Goal: Information Seeking & Learning: Check status

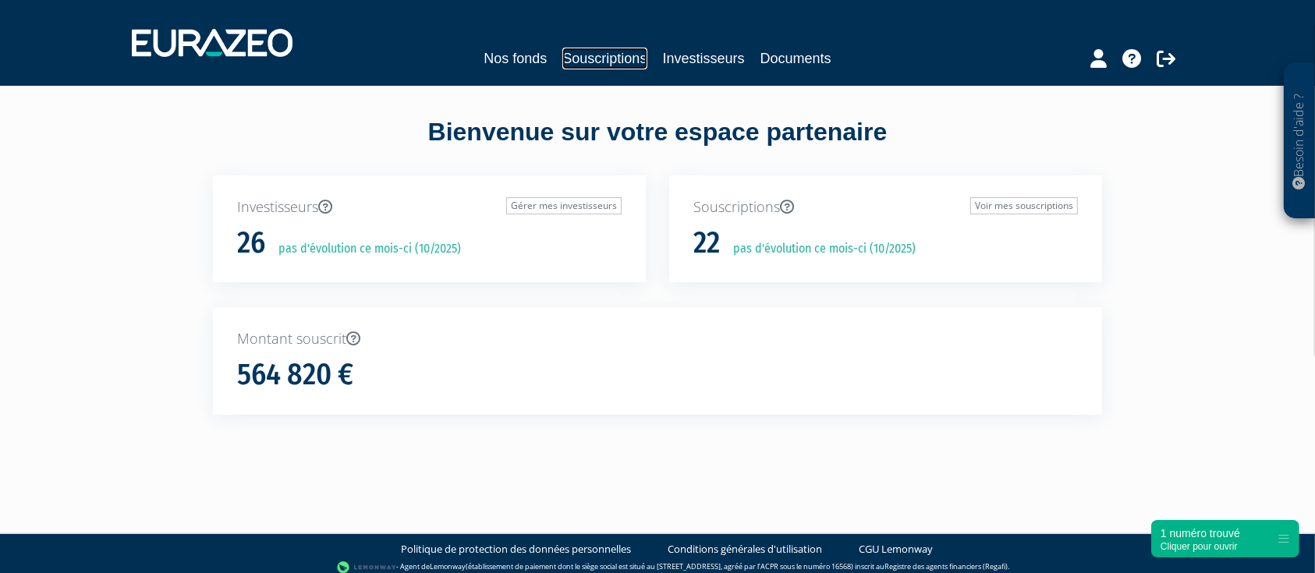
click at [607, 58] on link "Souscriptions" at bounding box center [604, 59] width 84 height 22
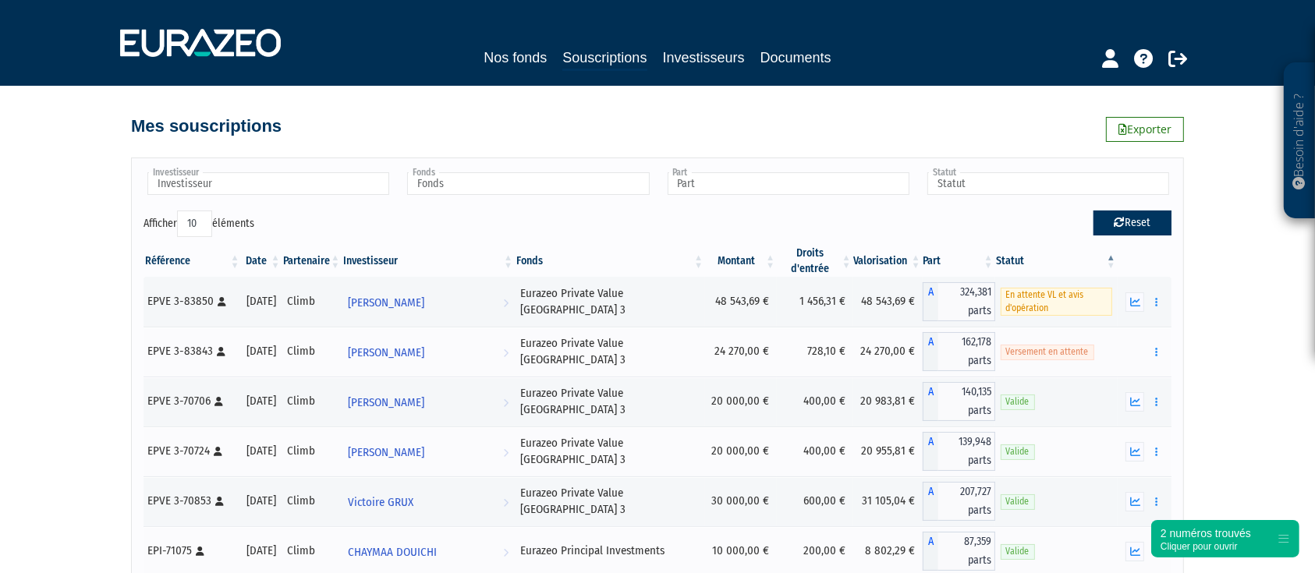
click at [1148, 230] on button "Reset" at bounding box center [1132, 223] width 78 height 25
type input "Investisseur"
type input "Fonds"
type input "Part"
type input "Statut"
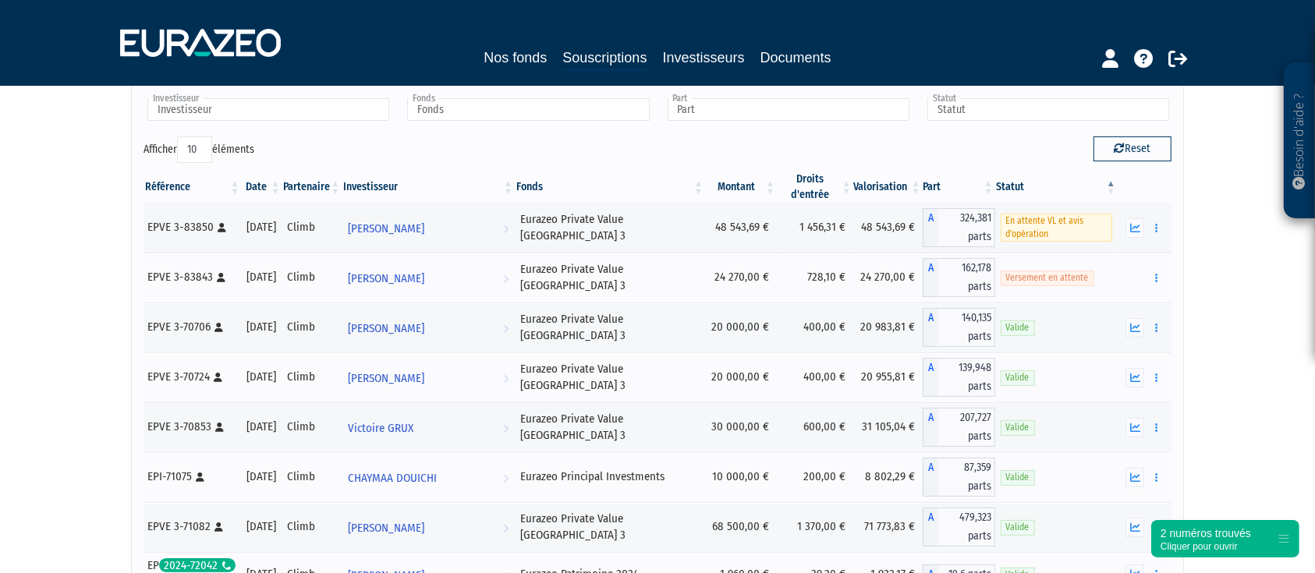
scroll to position [104, 0]
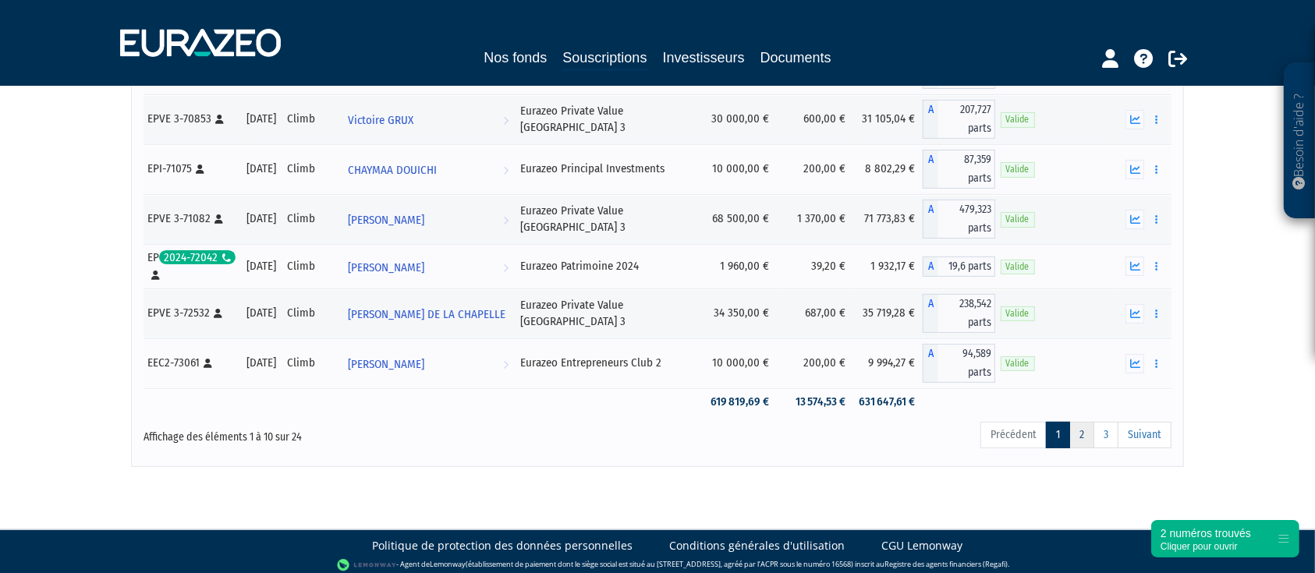
click at [1079, 434] on link "2" at bounding box center [1081, 435] width 25 height 27
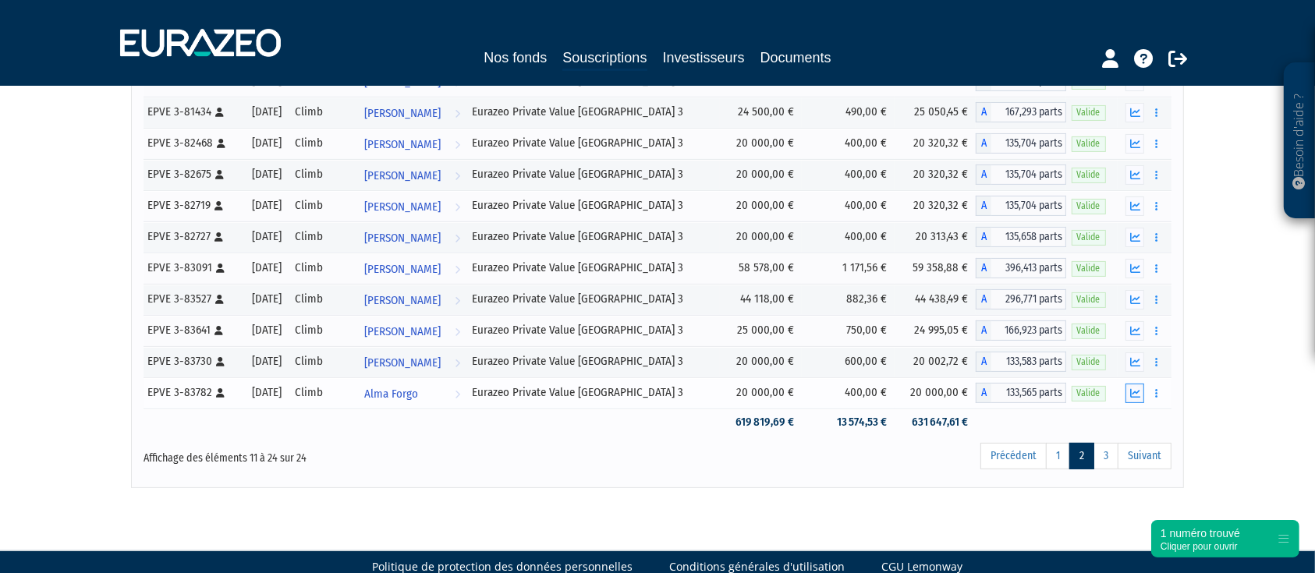
click at [1128, 388] on button "button" at bounding box center [1134, 393] width 19 height 19
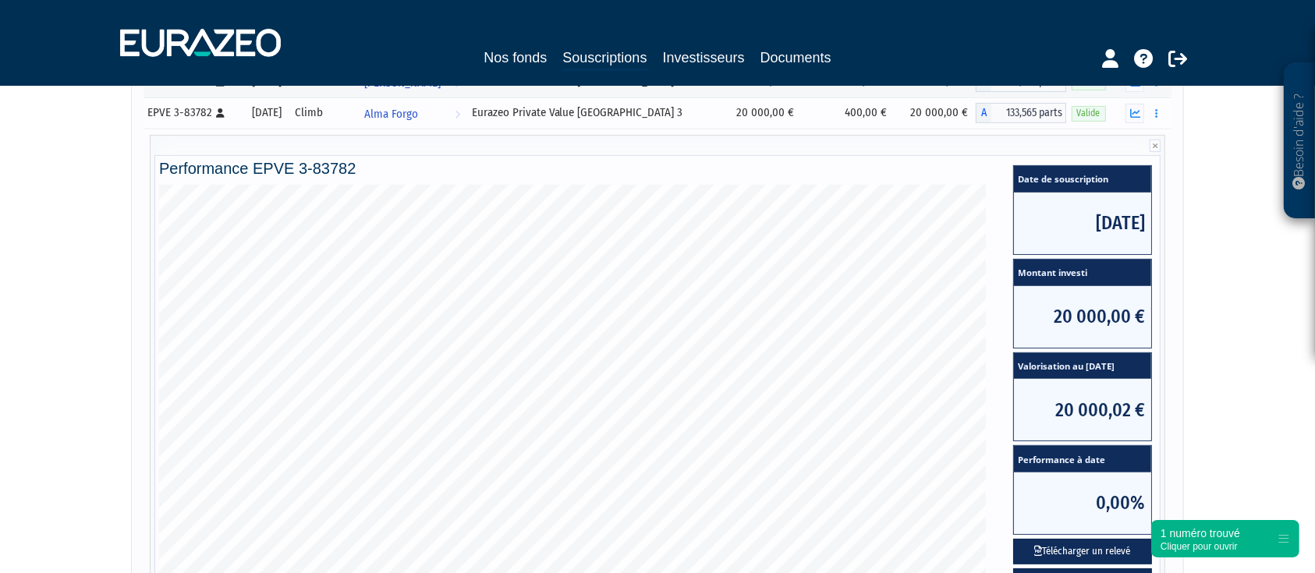
scroll to position [612, 0]
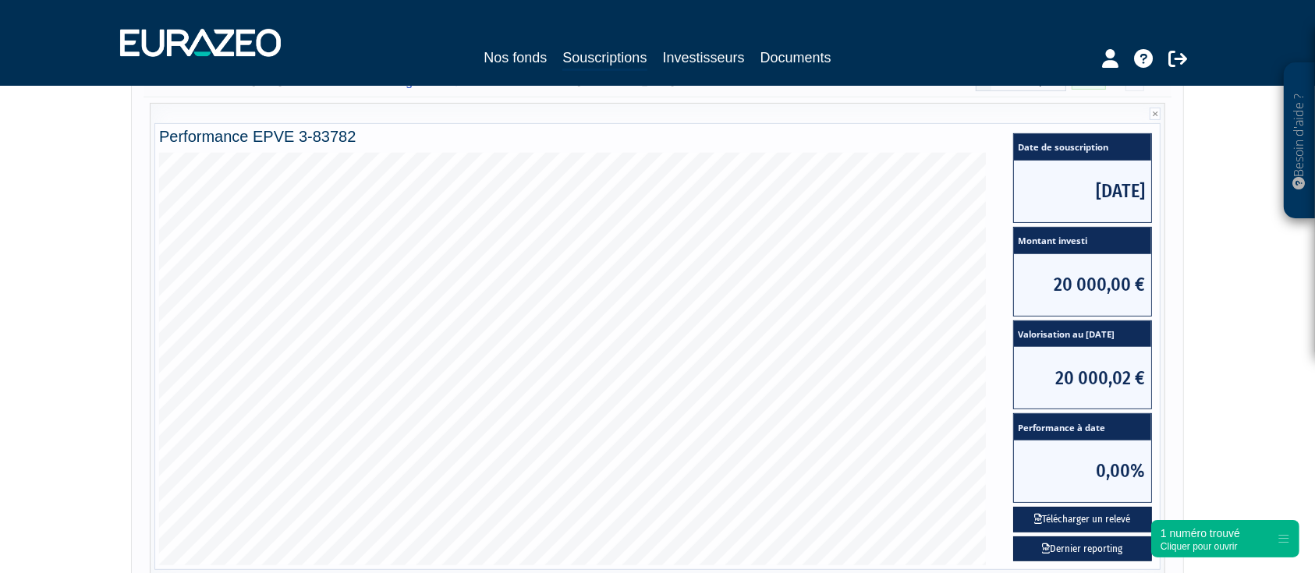
click at [74, 144] on div "Besoin d'aide ? × J'ai besoin d'aide Si vous avez une question à propos du fonc…" at bounding box center [657, 24] width 1315 height 1273
